Goal: Find specific page/section: Find specific page/section

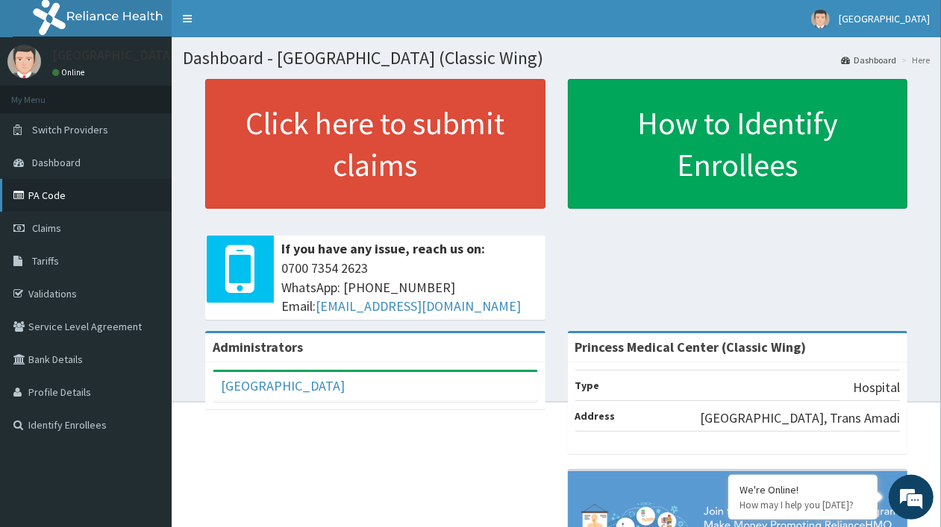
click at [43, 192] on link "PA Code" at bounding box center [86, 195] width 172 height 33
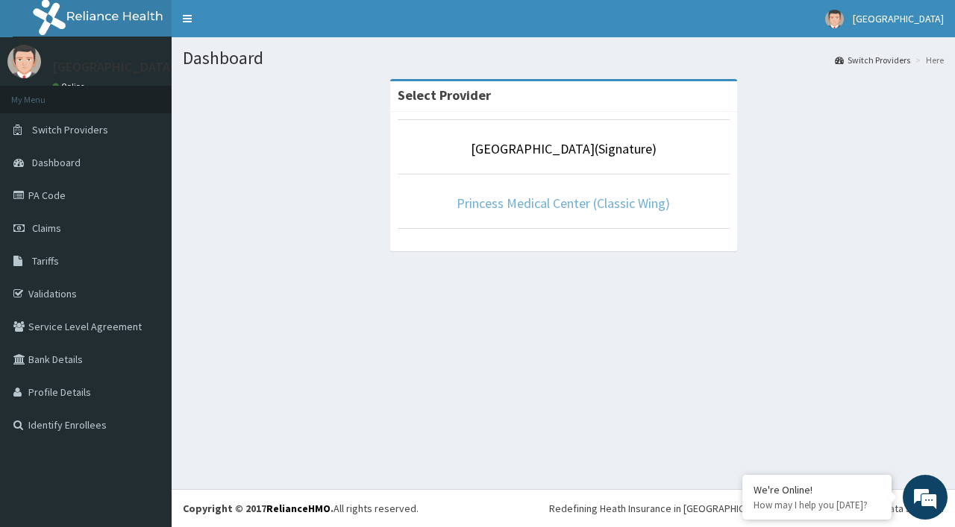
click at [560, 203] on link "Princess Medical Center (Classic Wing)" at bounding box center [562, 203] width 213 height 17
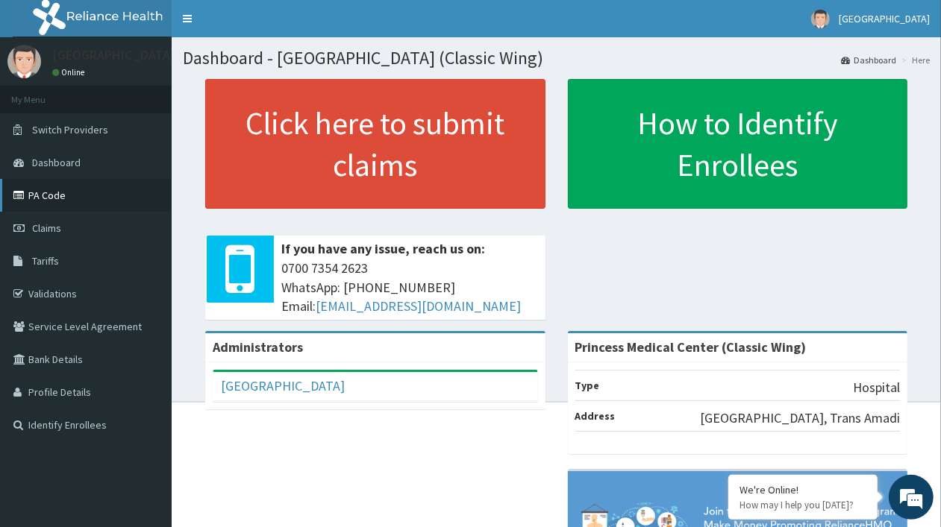
click at [56, 195] on link "PA Code" at bounding box center [86, 195] width 172 height 33
